Goal: Navigation & Orientation: Find specific page/section

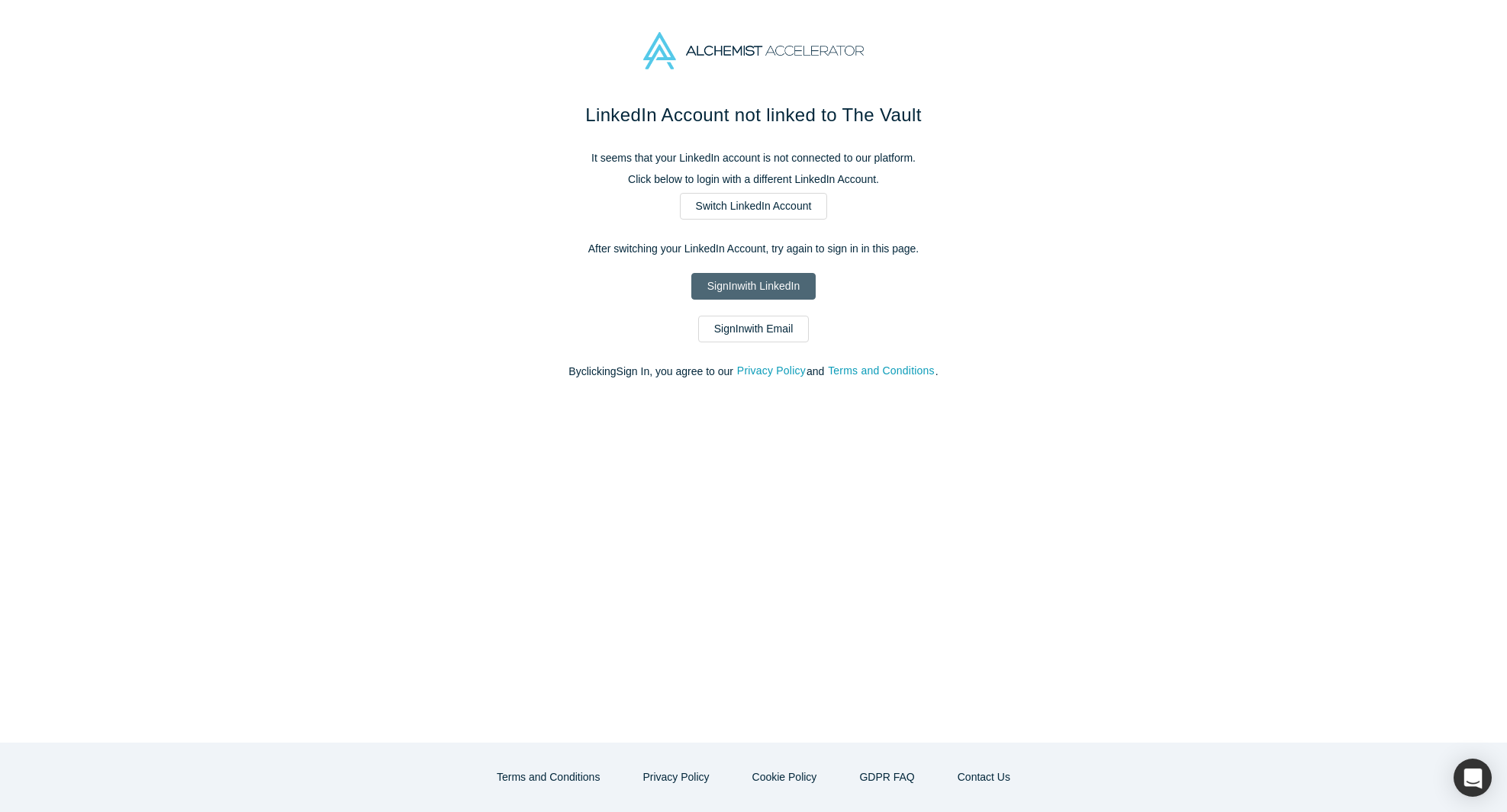
click at [785, 300] on link "Sign In with LinkedIn" at bounding box center [754, 286] width 125 height 27
